Goal: Task Accomplishment & Management: Manage account settings

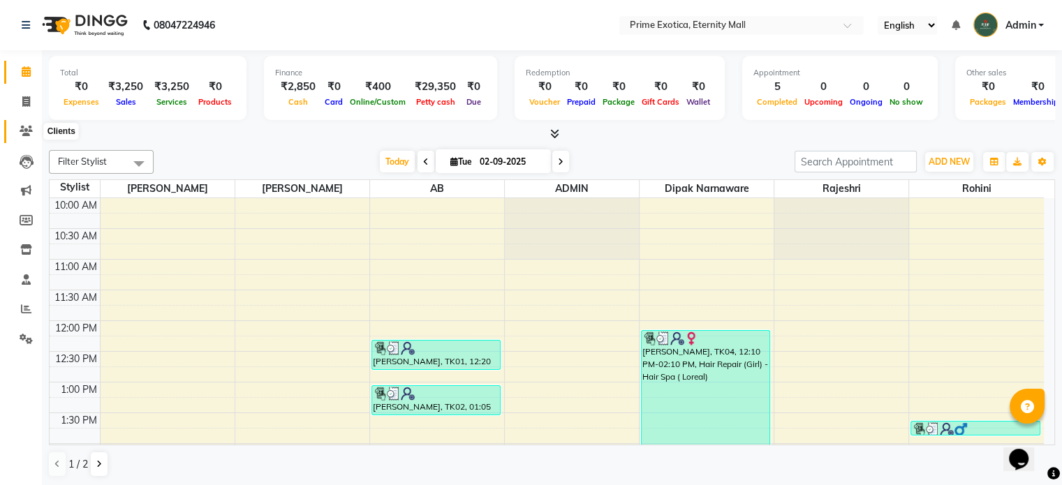
click at [27, 136] on icon at bounding box center [26, 131] width 13 height 10
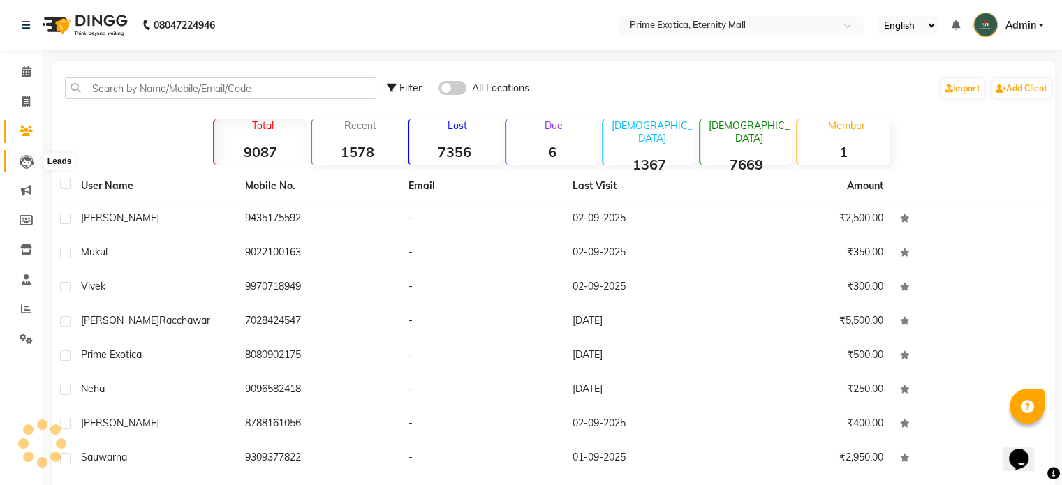
click at [15, 168] on span at bounding box center [26, 162] width 24 height 16
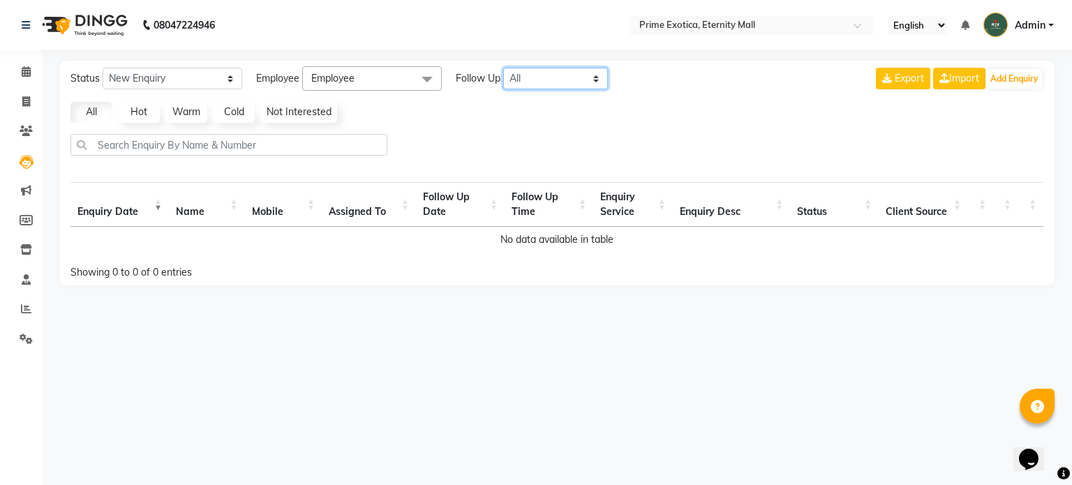
click at [564, 77] on select "All [DATE] [DATE] This Week This Month Custom" at bounding box center [555, 79] width 105 height 22
select select "[DATE]"
click at [504, 68] on select "All [DATE] [DATE] This Week This Month Custom" at bounding box center [555, 79] width 105 height 22
click at [697, 23] on input "text" at bounding box center [738, 27] width 202 height 14
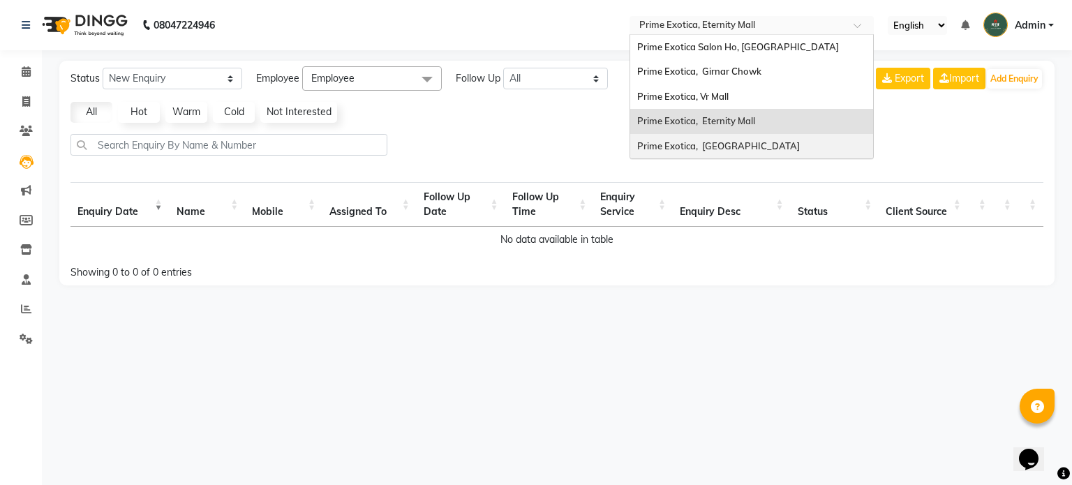
click at [695, 144] on span "Prime Exotica, [GEOGRAPHIC_DATA]" at bounding box center [718, 145] width 163 height 11
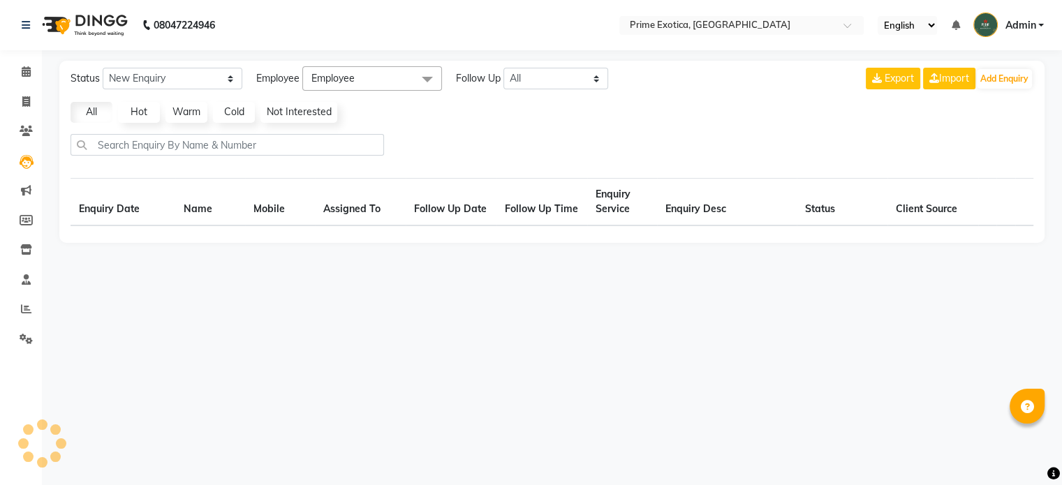
select select "10"
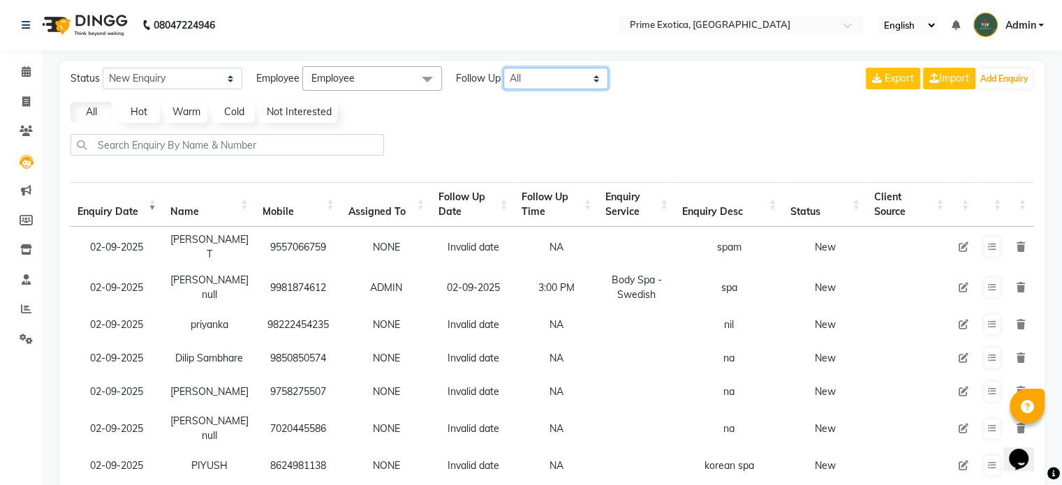
click at [544, 82] on select "All [DATE] [DATE] This Week This Month Custom" at bounding box center [555, 79] width 105 height 22
click at [504, 68] on select "All [DATE] [DATE] This Week This Month Custom" at bounding box center [555, 79] width 105 height 22
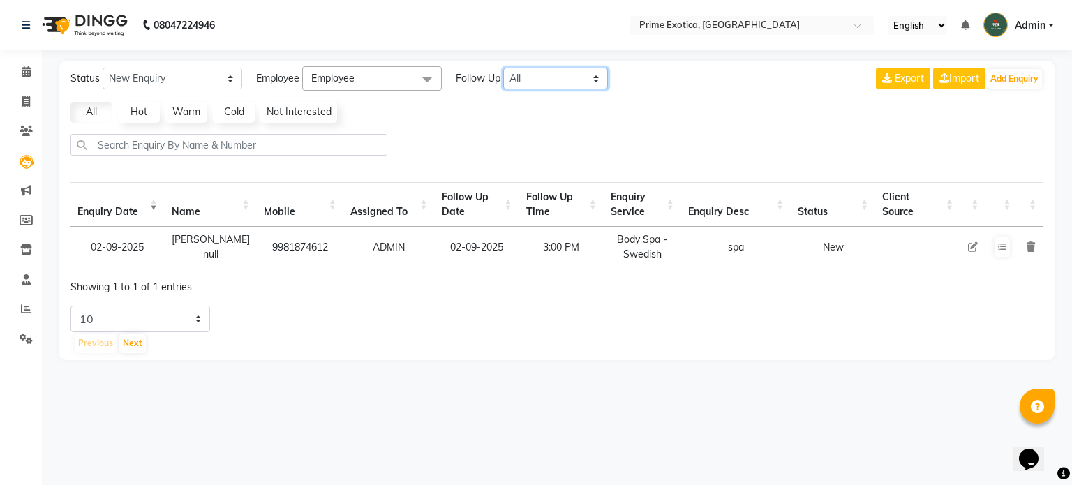
click at [595, 79] on select "All [DATE] [DATE] This Week This Month Custom" at bounding box center [555, 79] width 105 height 22
click at [504, 68] on select "All [DATE] [DATE] This Week This Month Custom" at bounding box center [555, 79] width 105 height 22
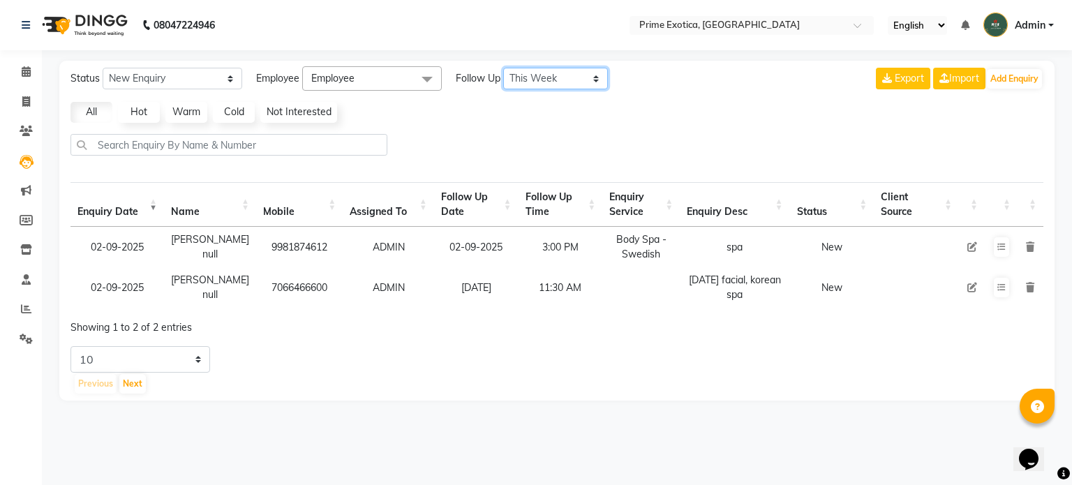
click at [574, 83] on select "All [DATE] [DATE] This Week This Month Custom" at bounding box center [555, 79] width 105 height 22
select select "custom"
click at [504, 68] on select "All [DATE] [DATE] This Week This Month Custom" at bounding box center [555, 79] width 105 height 22
select select "9"
select select "2025"
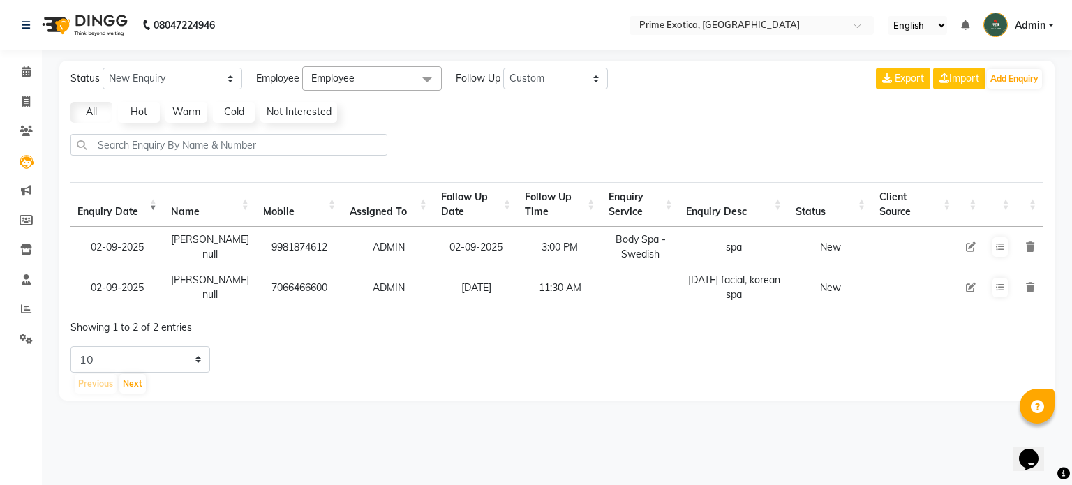
click at [525, 155] on div at bounding box center [557, 150] width 984 height 33
